Goal: Information Seeking & Learning: Learn about a topic

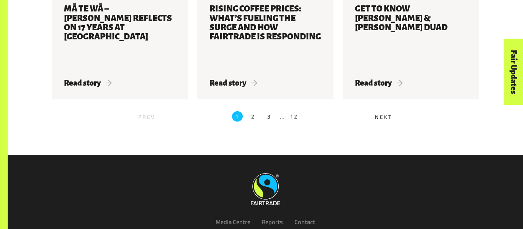
scroll to position [959, 0]
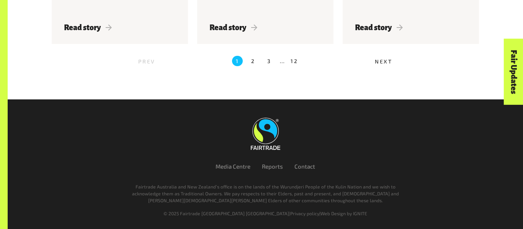
click at [384, 60] on span "Next" at bounding box center [384, 61] width 18 height 7
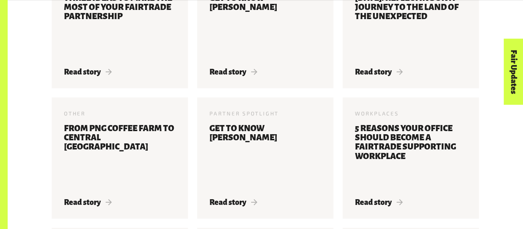
scroll to position [361, 0]
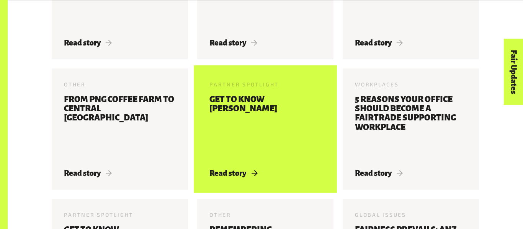
click at [272, 126] on h3 "Get to know [PERSON_NAME]" at bounding box center [265, 127] width 112 height 65
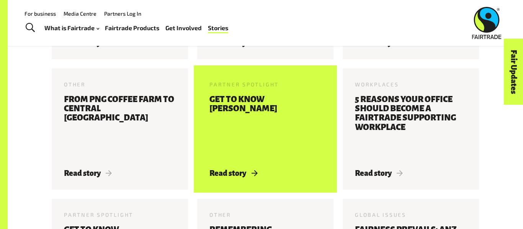
click at [241, 136] on h3 "Get to know [PERSON_NAME]" at bounding box center [265, 127] width 112 height 65
click at [237, 172] on span "Read story" at bounding box center [233, 173] width 48 height 8
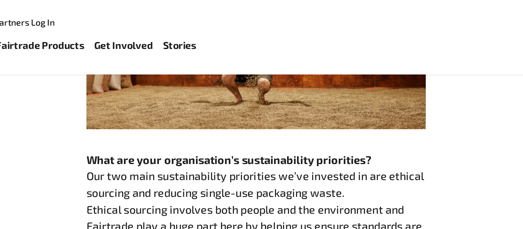
scroll to position [608, 0]
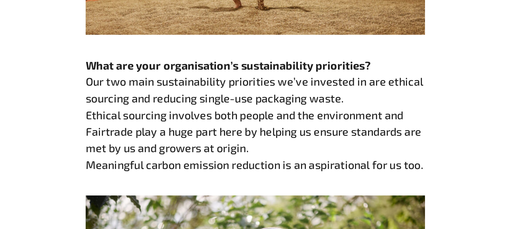
click at [311, 155] on div "Meaningful carbon emission reduction is an aspirational for us too." at bounding box center [265, 160] width 209 height 10
copy div "aspirational"
click at [303, 125] on div "Ethical sourcing involves both people and the environment and Fairtrade play a …" at bounding box center [265, 140] width 209 height 31
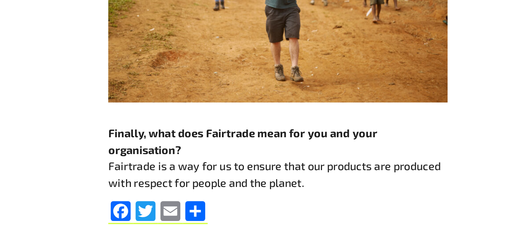
scroll to position [1254, 0]
